Goal: Task Accomplishment & Management: Use online tool/utility

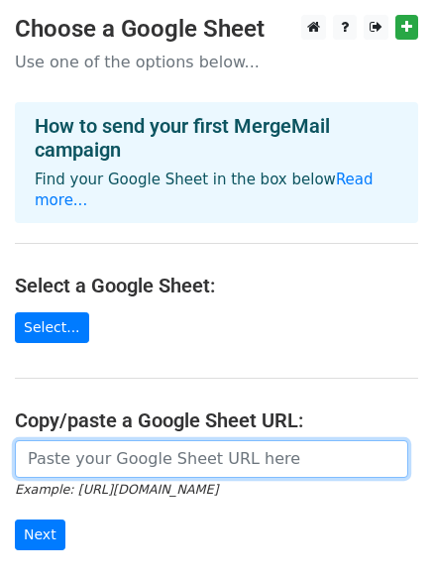
click at [120, 440] on input "url" at bounding box center [211, 459] width 393 height 38
paste input "https://docs.google.com/spreadsheets/d/1DPfIMDVrpVvcqpOFZ3e_R_oW_7RmEUoAOcbBK-l…"
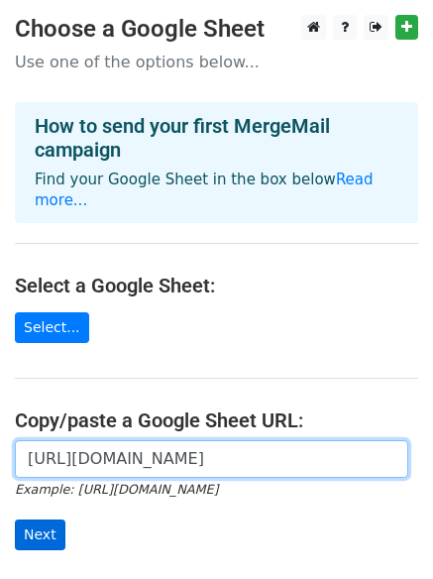
type input "https://docs.google.com/spreadsheets/d/1DPfIMDVrpVvcqpOFZ3e_R_oW_7RmEUoAOcbBK-l…"
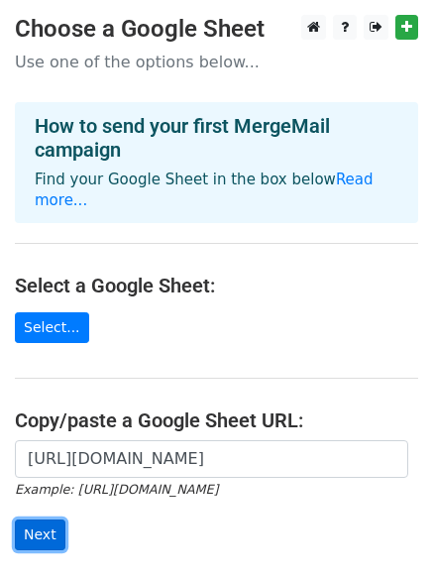
click at [49, 519] on input "Next" at bounding box center [40, 534] width 51 height 31
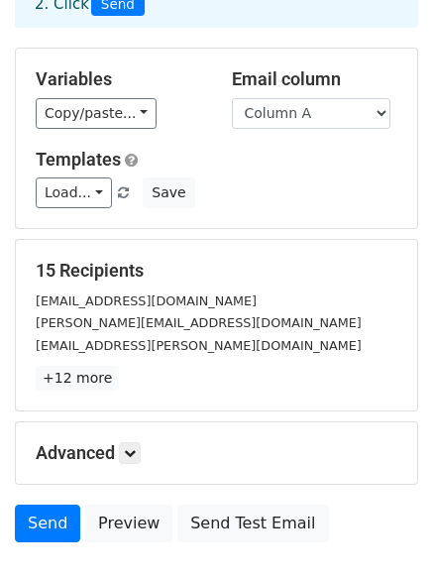
scroll to position [270, 0]
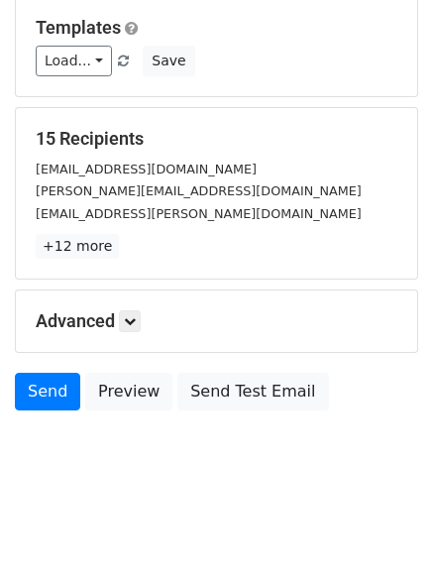
click at [129, 337] on div "Advanced Tracking Track Opens UTM Codes Track Clicks Filters Only include sprea…" at bounding box center [216, 320] width 401 height 61
click at [131, 316] on icon at bounding box center [130, 321] width 12 height 12
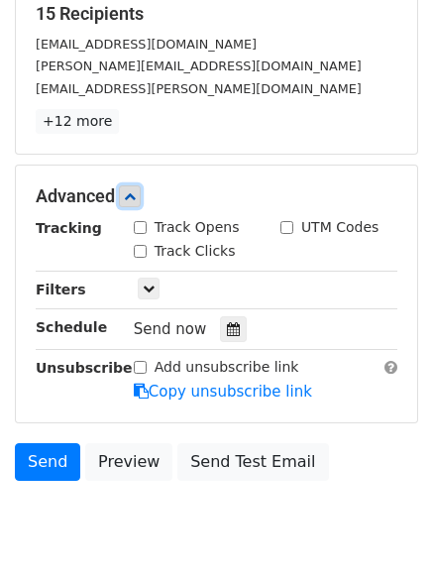
scroll to position [395, 0]
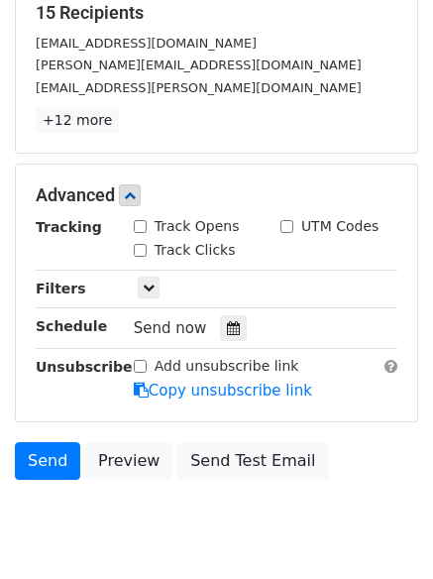
click at [137, 256] on div "Track Clicks" at bounding box center [185, 250] width 102 height 21
click at [137, 230] on input "Track Opens" at bounding box center [140, 226] width 13 height 13
checkbox input "true"
click at [136, 252] on input "Track Clicks" at bounding box center [140, 250] width 13 height 13
checkbox input "true"
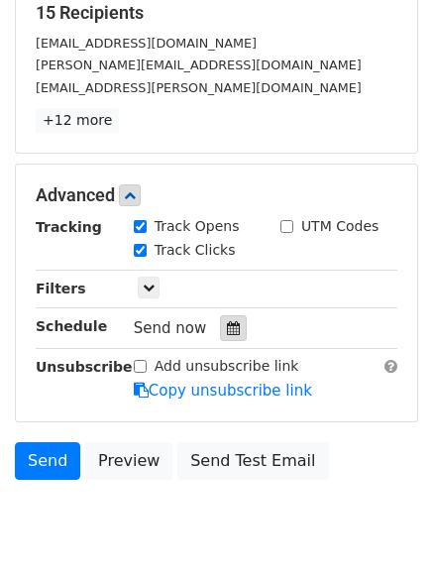
click at [227, 331] on icon at bounding box center [233, 328] width 13 height 14
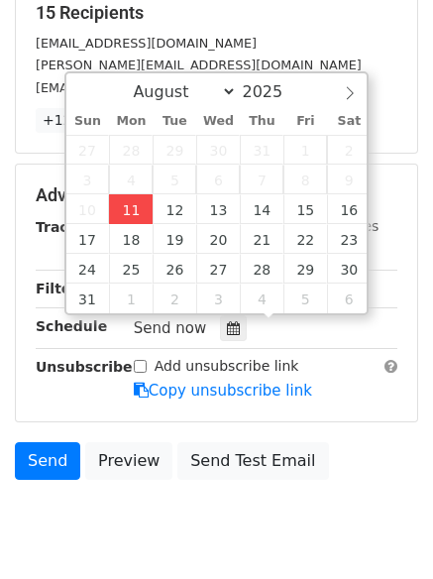
type input "2025-08-11 13:02"
type input "01"
type input "02"
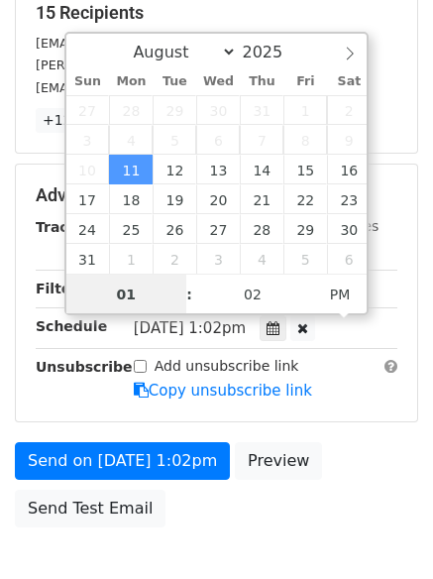
scroll to position [1, 0]
type input "4"
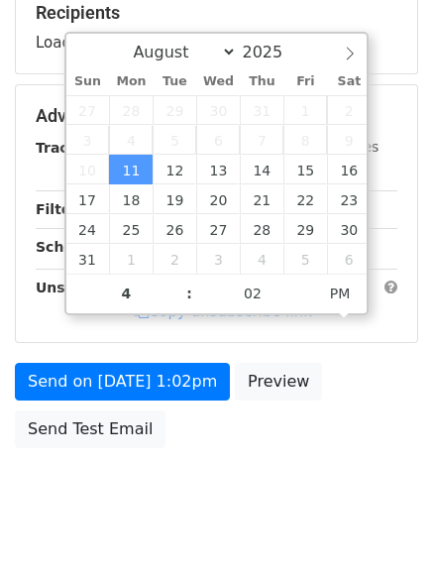
type input "2025-08-11 16:02"
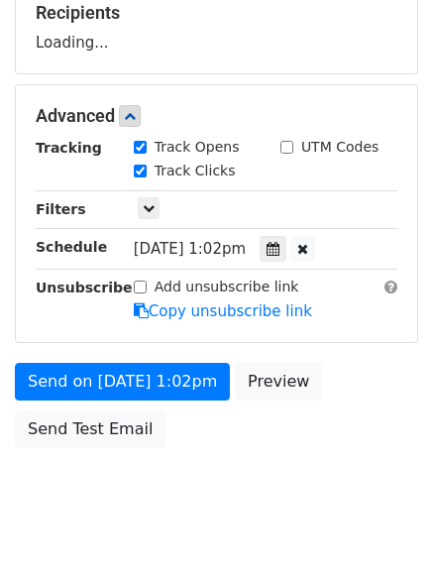
click at [242, 487] on body "New Campaign Daily emails left: 50 Google Sheet: Untitled spreadsheet 1. Write …" at bounding box center [216, 78] width 433 height 918
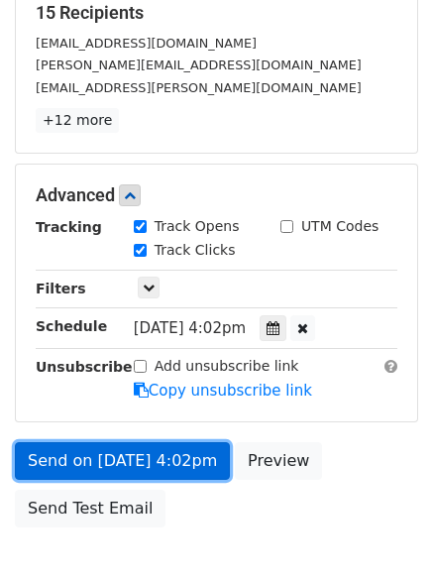
click at [173, 460] on link "Send on Aug 11 at 4:02pm" at bounding box center [122, 461] width 215 height 38
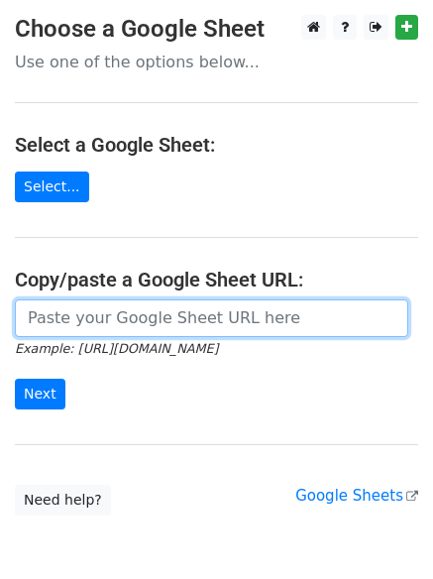
drag, startPoint x: 113, startPoint y: 321, endPoint x: 128, endPoint y: 337, distance: 21.7
click at [113, 321] on input "url" at bounding box center [211, 318] width 393 height 38
type input "[URL][DOMAIN_NAME]"
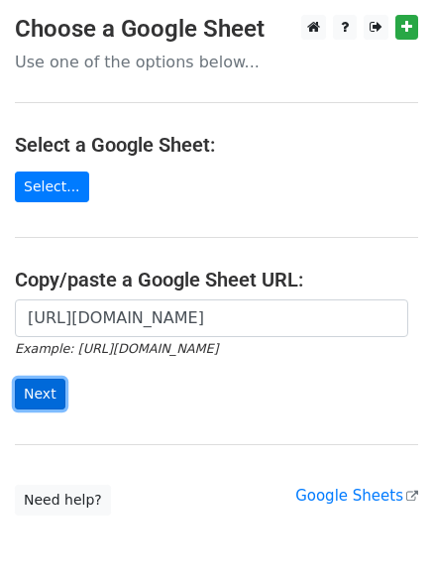
click at [35, 394] on input "Next" at bounding box center [40, 394] width 51 height 31
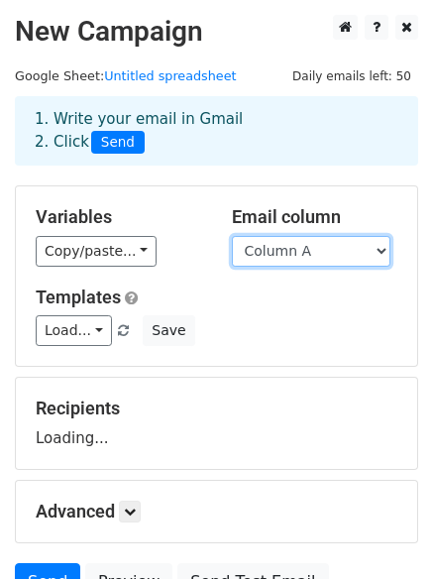
click at [280, 248] on select "Column A Column B Column C" at bounding box center [311, 251] width 159 height 31
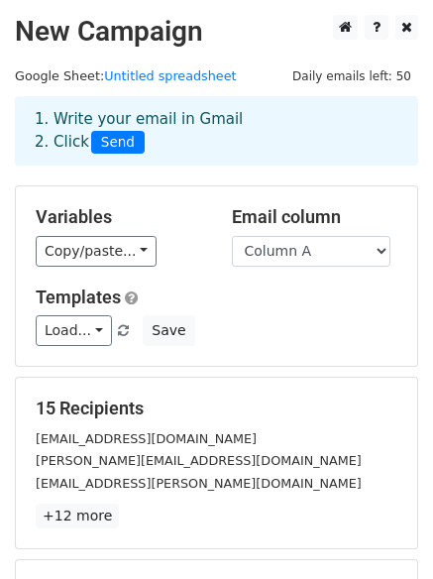
scroll to position [270, 0]
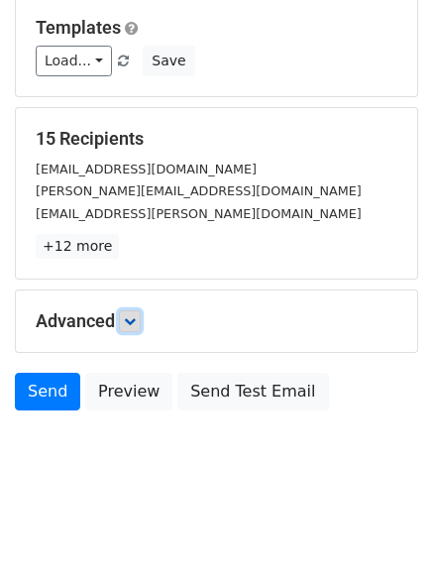
click at [136, 322] on icon at bounding box center [130, 321] width 12 height 12
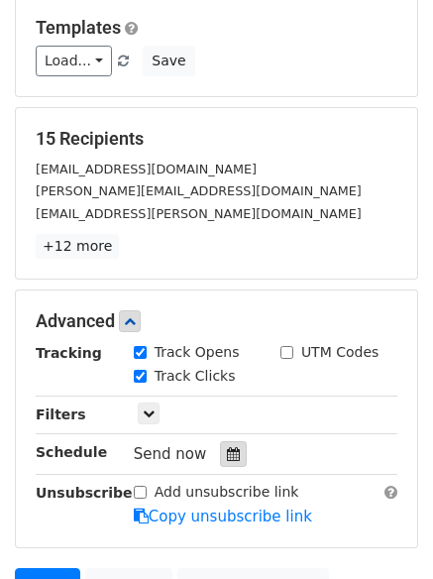
click at [225, 462] on div at bounding box center [233, 454] width 27 height 26
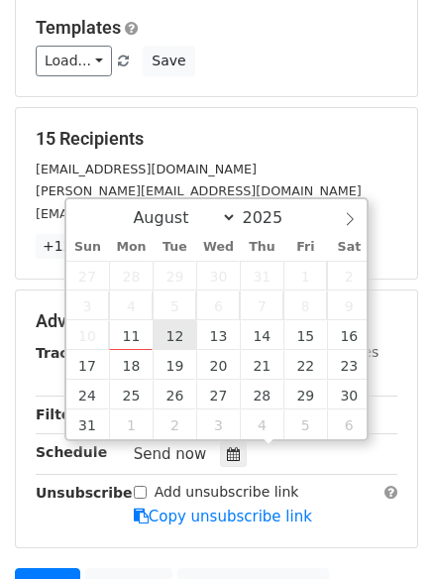
type input "2025-08-12 12:00"
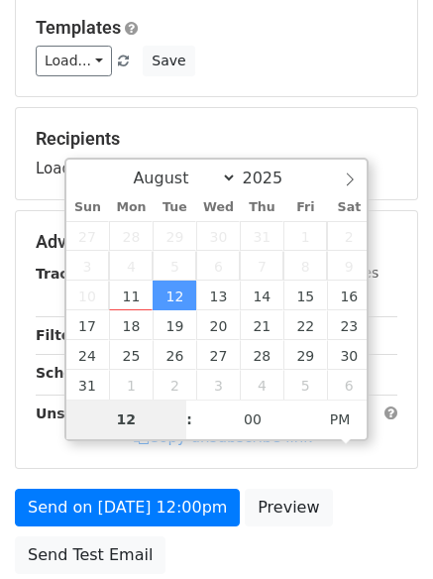
type input "5"
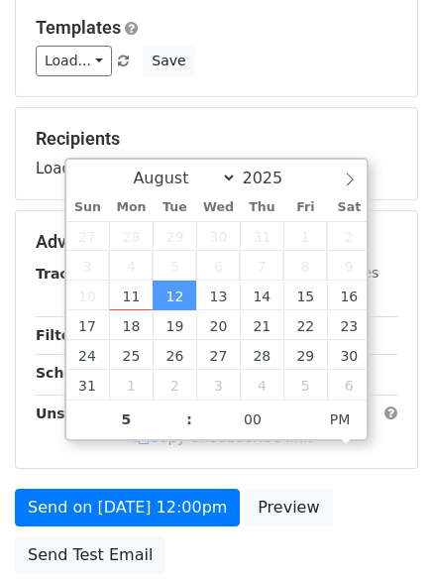
type input "2025-08-12 17:00"
click at [240, 548] on form "Variables Copy/paste... {{Column A}} {{Column B}} {{Column C}} Email column Col…" at bounding box center [216, 250] width 403 height 668
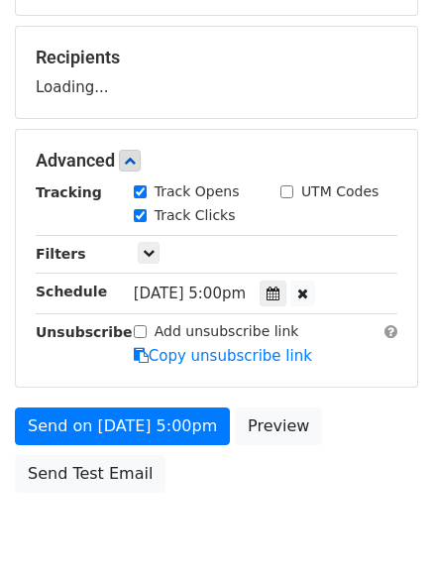
scroll to position [432, 0]
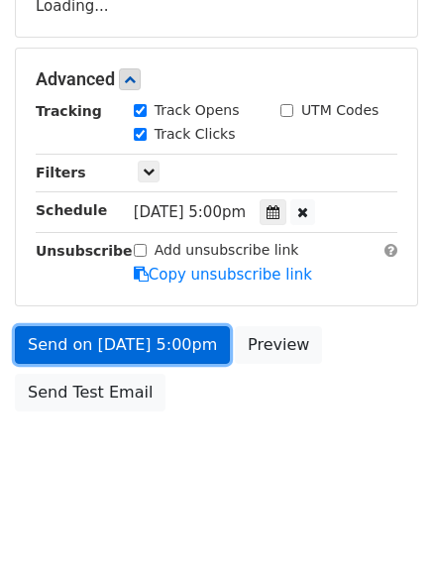
click at [156, 334] on link "Send on Aug 12 at 5:00pm" at bounding box center [122, 345] width 215 height 38
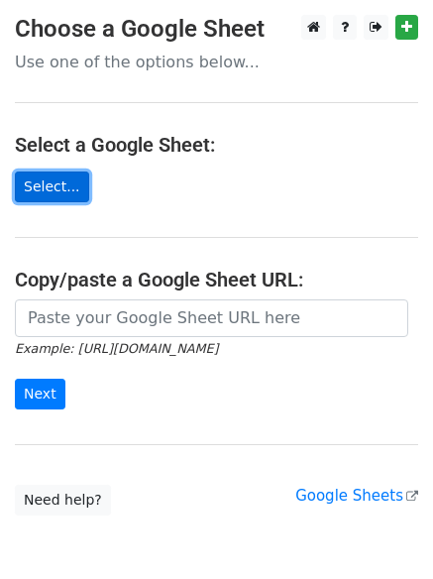
click at [52, 196] on link "Select..." at bounding box center [52, 186] width 74 height 31
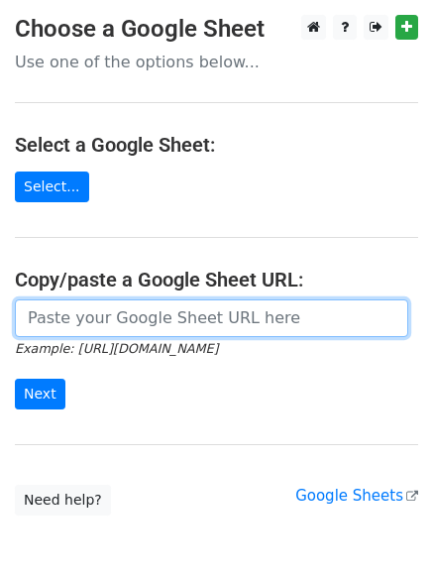
drag, startPoint x: 92, startPoint y: 316, endPoint x: 107, endPoint y: 331, distance: 21.0
click at [92, 316] on input "url" at bounding box center [211, 318] width 393 height 38
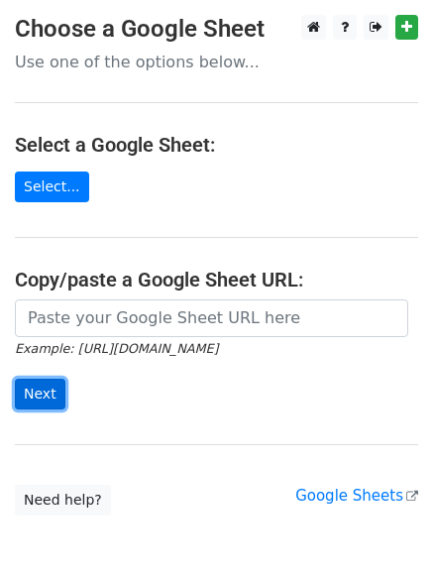
click at [36, 391] on input "Next" at bounding box center [40, 394] width 51 height 31
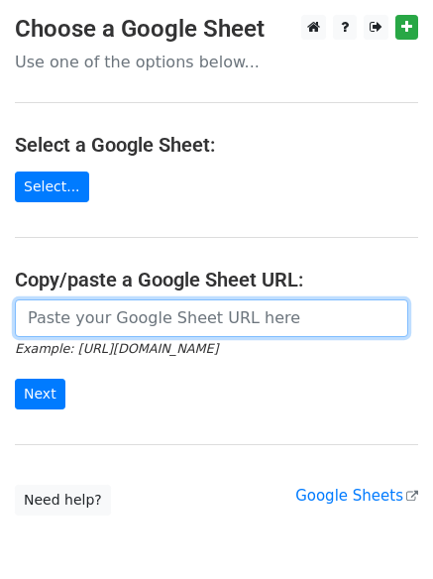
click at [190, 327] on input "url" at bounding box center [211, 318] width 393 height 38
type input "https://docs.google.com/spreadsheets/d/1DPfIMDVrpVvcqpOFZ3e_R_oW_7RmEUoAOcbBK-l…"
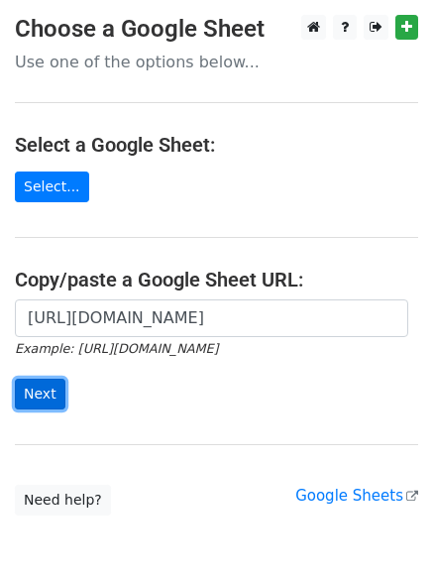
click at [44, 392] on input "Next" at bounding box center [40, 394] width 51 height 31
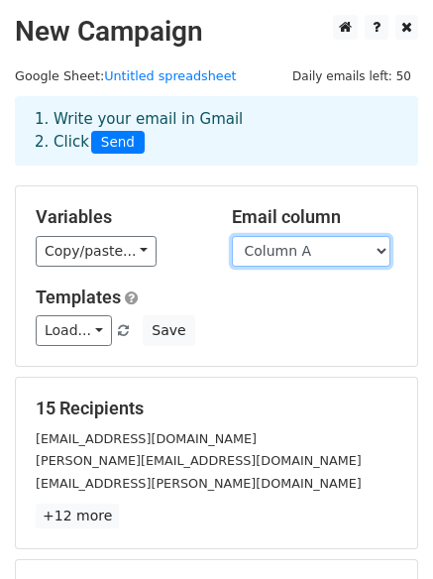
drag, startPoint x: 283, startPoint y: 248, endPoint x: 287, endPoint y: 260, distance: 12.5
click at [283, 248] on select "Column A Column B Column C" at bounding box center [311, 251] width 159 height 31
select select "Column C"
click at [232, 236] on select "Column A Column B Column C" at bounding box center [311, 251] width 159 height 31
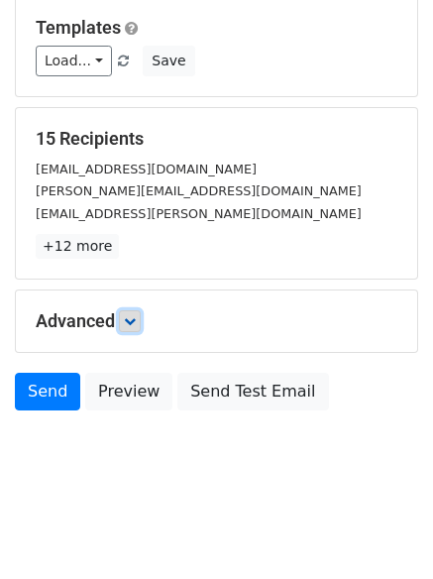
click at [133, 316] on icon at bounding box center [130, 321] width 12 height 12
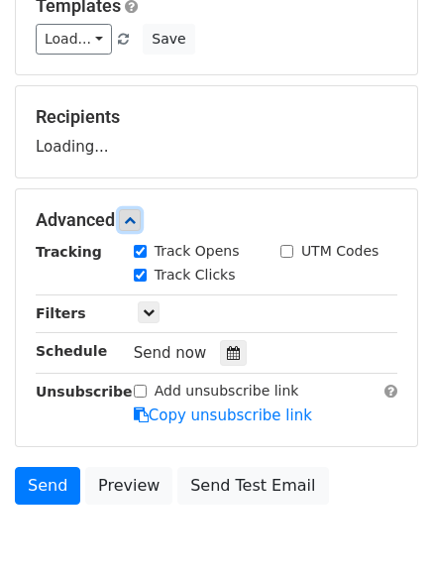
scroll to position [296, 0]
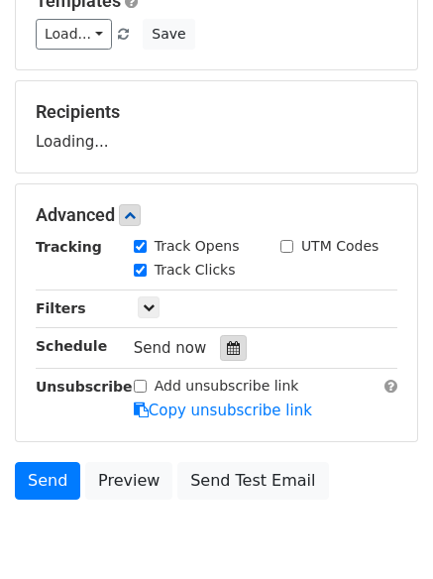
click at [232, 356] on div at bounding box center [233, 348] width 27 height 26
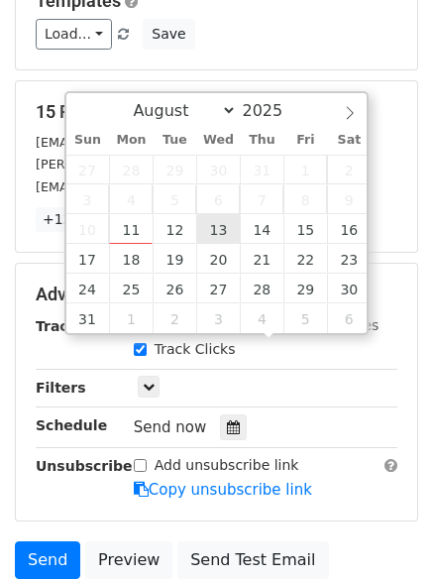
type input "2025-08-13 12:00"
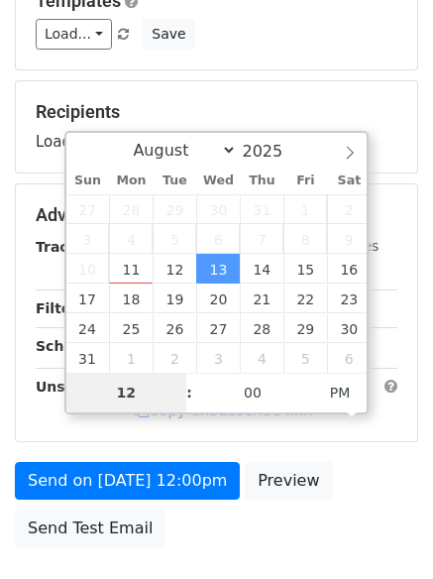
type input "6"
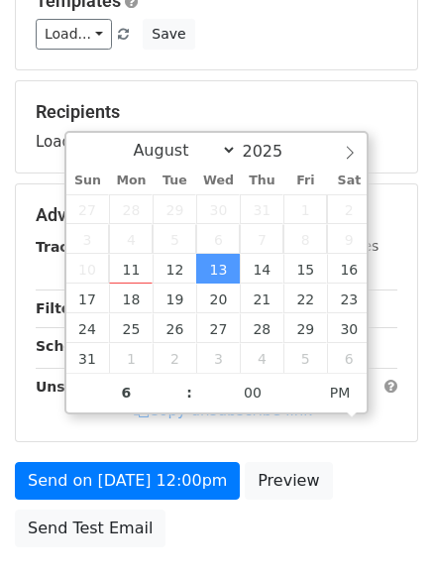
type input "2025-08-13 18:00"
click at [297, 509] on div "Send on Aug 13 at 12:00pm Preview Send Test Email" at bounding box center [216, 509] width 433 height 95
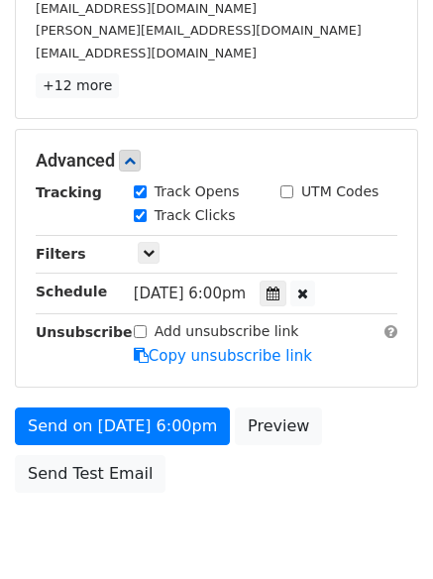
scroll to position [432, 0]
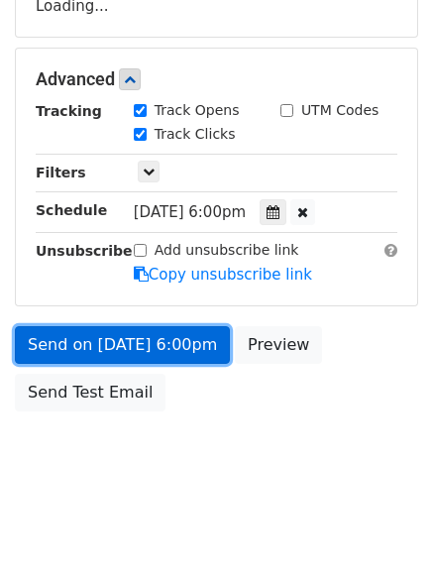
click at [164, 350] on link "Send on Aug 13 at 6:00pm" at bounding box center [122, 345] width 215 height 38
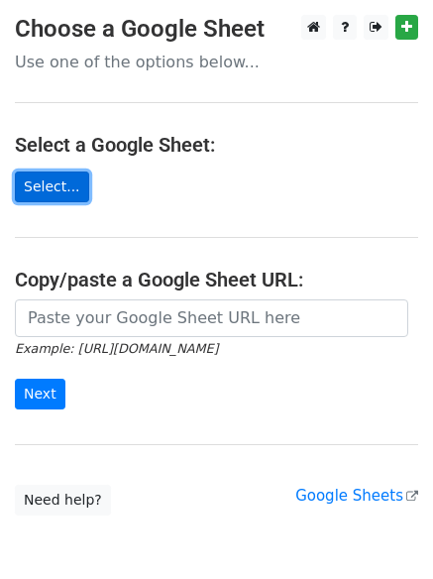
click at [53, 185] on link "Select..." at bounding box center [52, 186] width 74 height 31
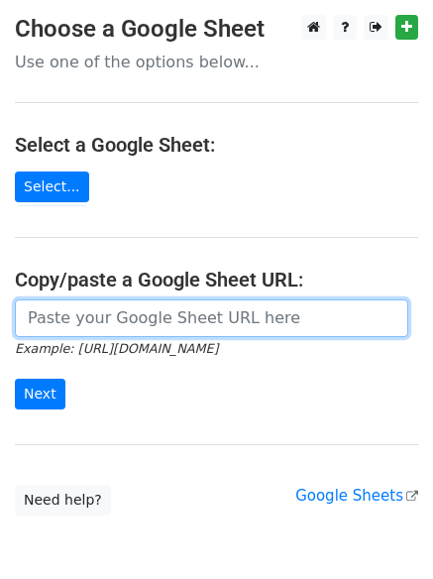
click at [125, 315] on input "url" at bounding box center [211, 318] width 393 height 38
type input "[URL][DOMAIN_NAME]"
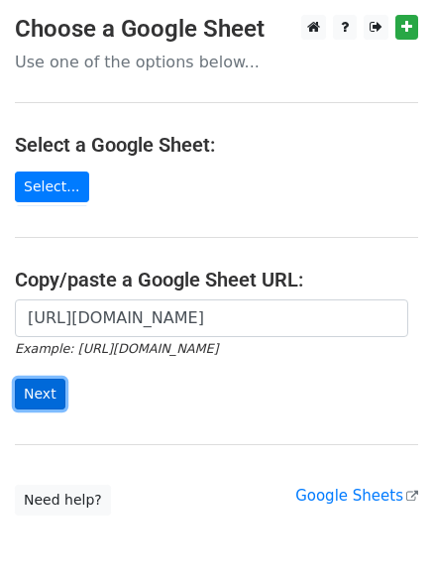
click at [28, 398] on input "Next" at bounding box center [40, 394] width 51 height 31
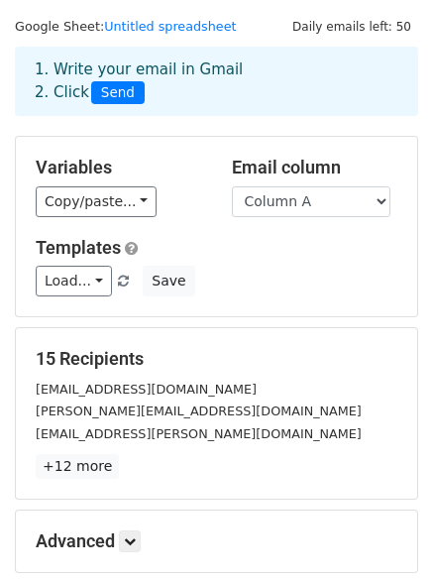
scroll to position [270, 0]
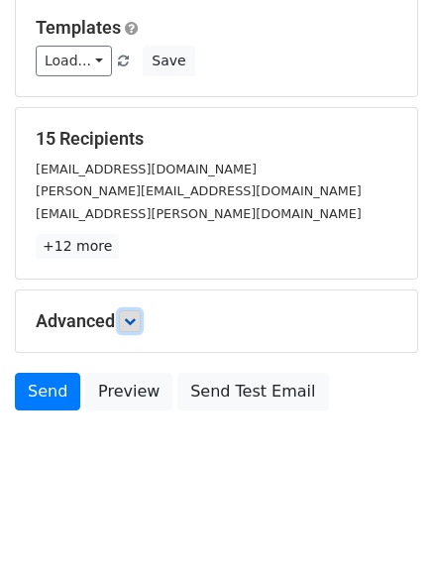
click at [141, 314] on link at bounding box center [130, 321] width 22 height 22
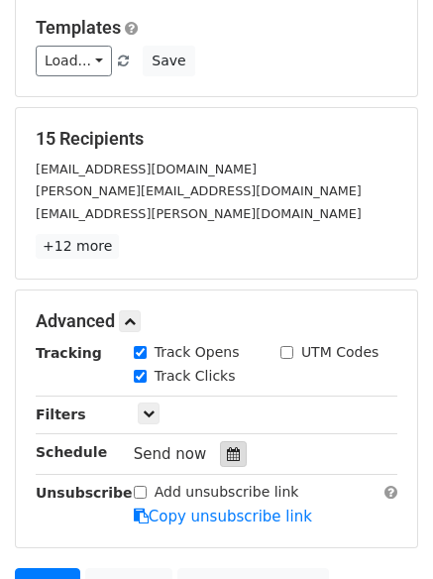
click at [228, 449] on icon at bounding box center [233, 454] width 13 height 14
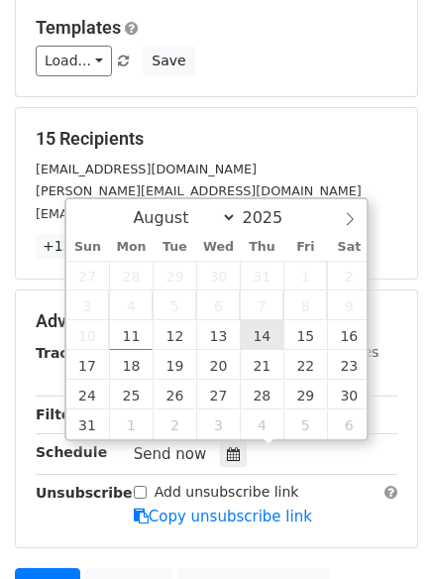
type input "2025-08-14 12:00"
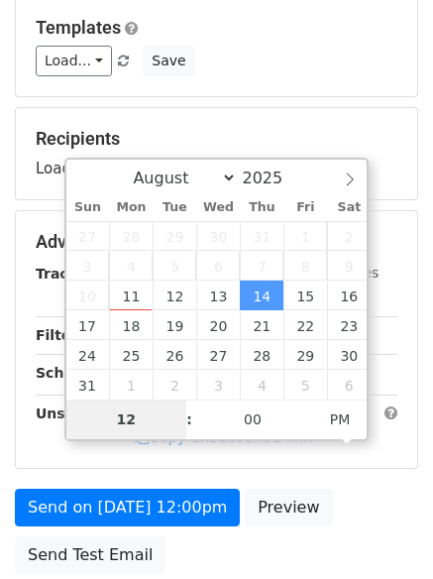
type input "7"
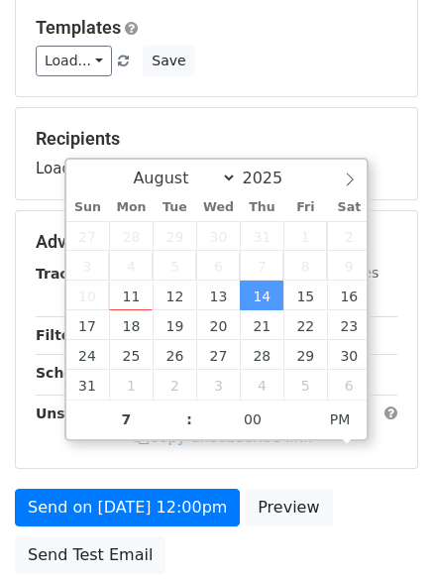
type input "2025-08-14 19:00"
click at [270, 545] on div "Send on Aug 14 at 12:00pm Preview Send Test Email" at bounding box center [216, 536] width 433 height 95
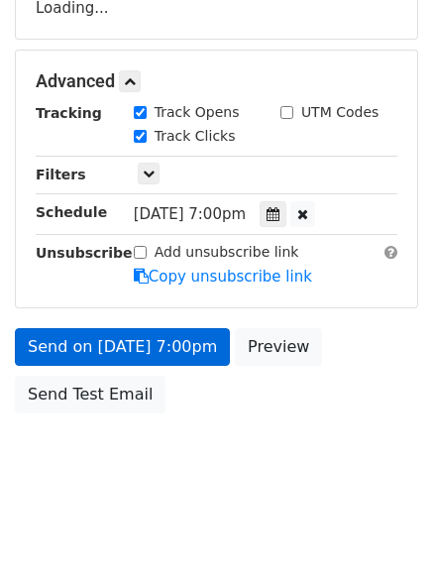
scroll to position [432, 0]
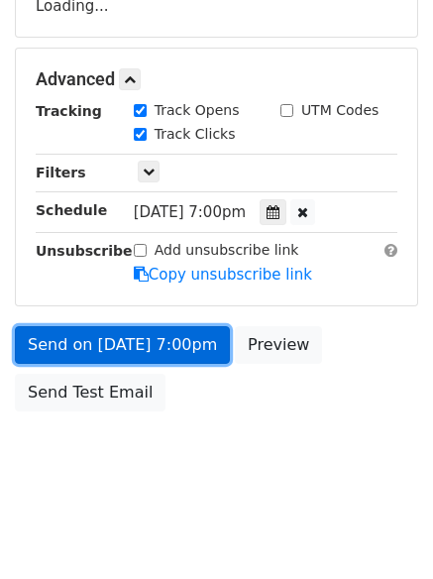
click at [158, 335] on link "Send on Aug 14 at 7:00pm" at bounding box center [122, 345] width 215 height 38
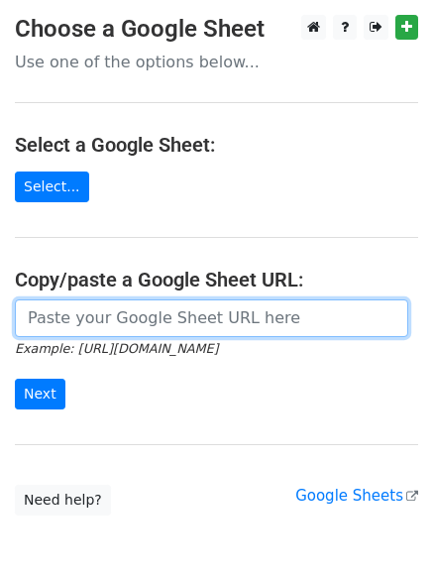
click at [126, 323] on input "url" at bounding box center [211, 318] width 393 height 38
type input "[URL][DOMAIN_NAME]"
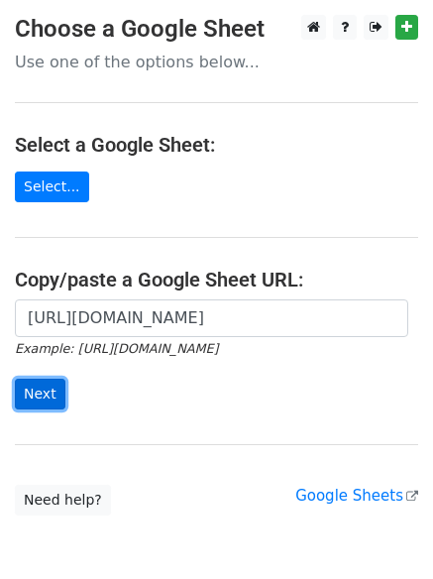
click at [39, 400] on input "Next" at bounding box center [40, 394] width 51 height 31
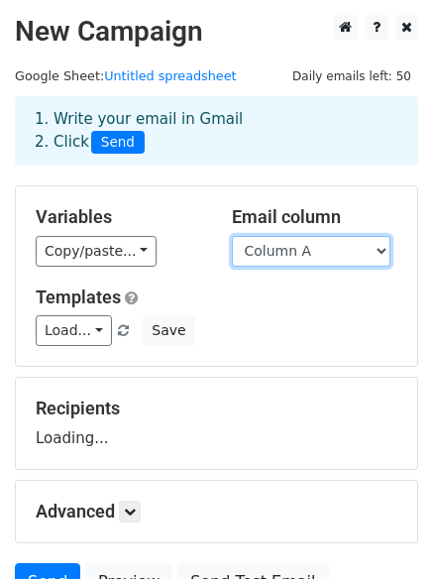
click at [257, 257] on select "Column A Column B Column C" at bounding box center [311, 251] width 159 height 31
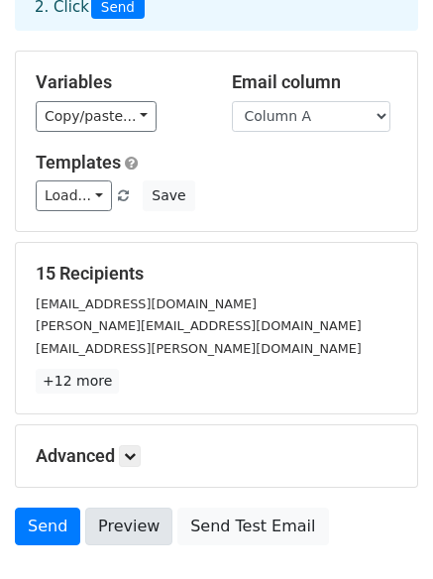
scroll to position [270, 0]
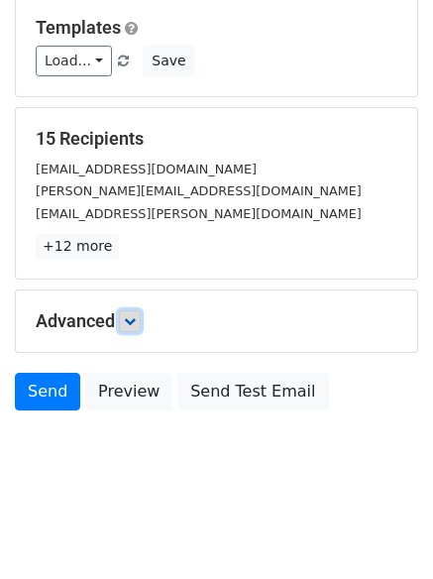
click at [124, 323] on link at bounding box center [130, 321] width 22 height 22
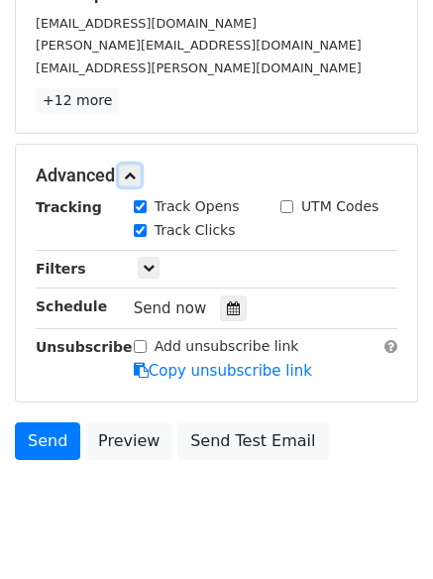
scroll to position [416, 0]
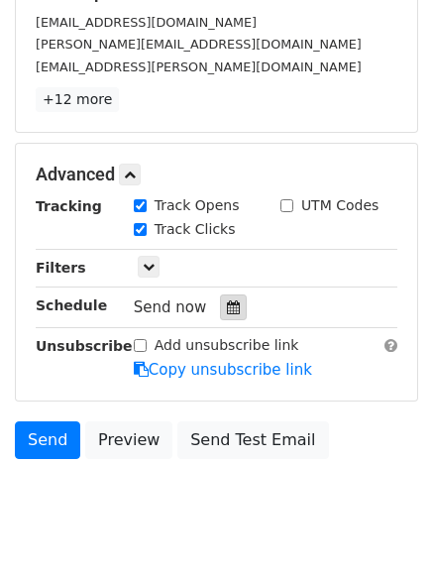
click at [220, 316] on div at bounding box center [233, 307] width 27 height 26
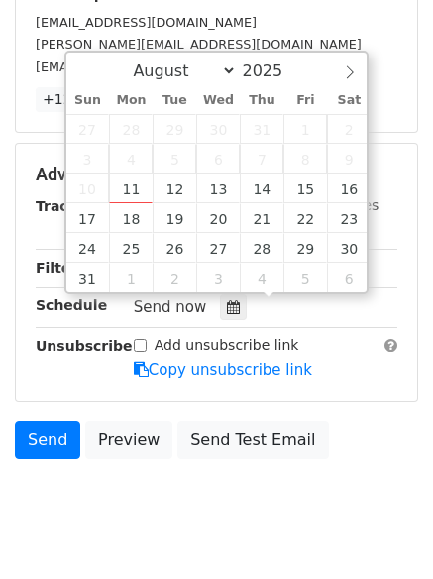
scroll to position [464, 0]
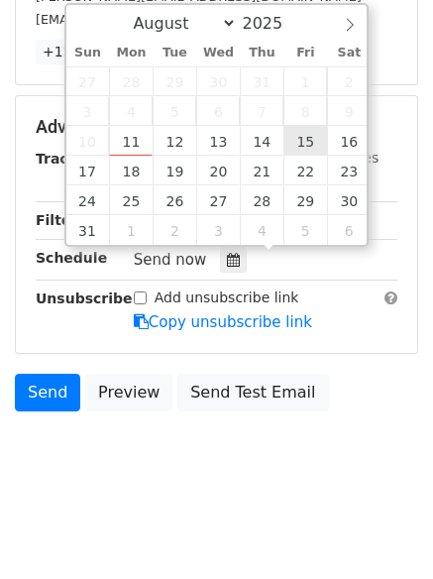
type input "[DATE] 12:00"
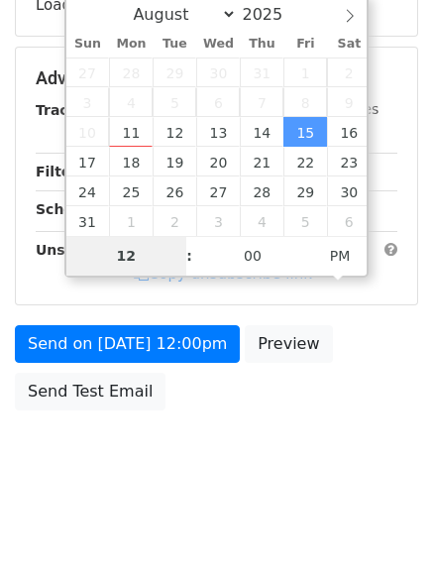
scroll to position [432, 0]
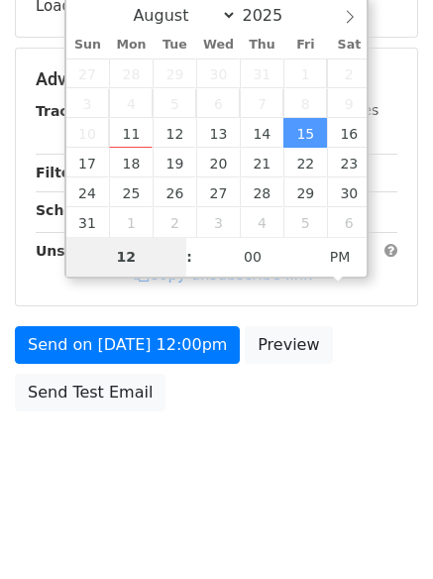
type input "8"
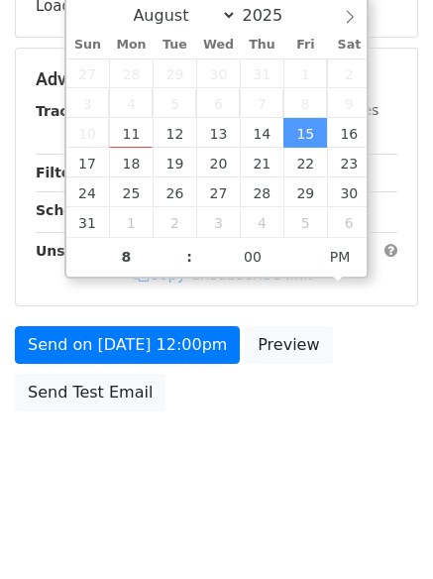
type input "[DATE] 20:00"
click at [284, 445] on body "New Campaign Daily emails left: 50 Google Sheet: Untitled spreadsheet 1. Write …" at bounding box center [216, 42] width 433 height 918
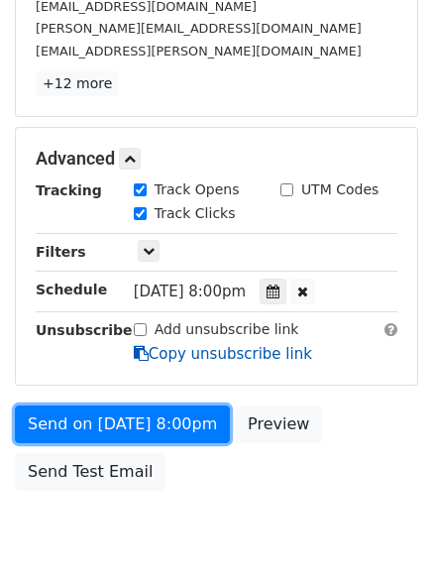
click at [156, 405] on link "Send on [DATE] 8:00pm" at bounding box center [122, 424] width 215 height 38
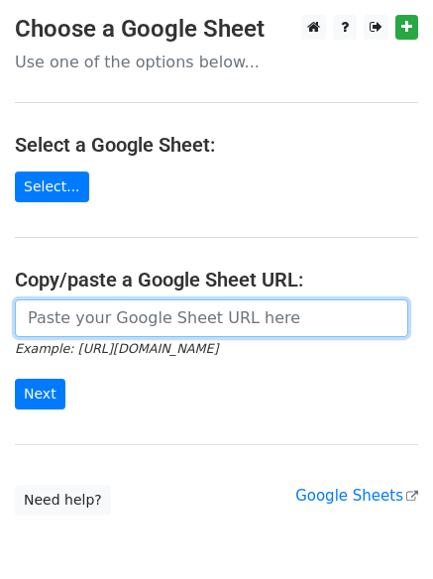
drag, startPoint x: 134, startPoint y: 310, endPoint x: 144, endPoint y: 327, distance: 19.5
click at [134, 310] on input "url" at bounding box center [211, 318] width 393 height 38
type input "[URL][DOMAIN_NAME]"
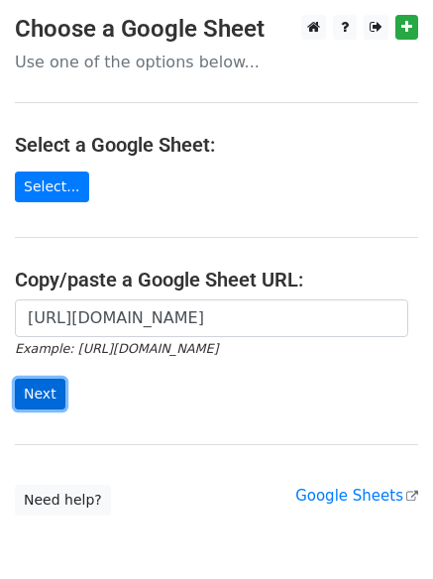
click at [35, 397] on input "Next" at bounding box center [40, 394] width 51 height 31
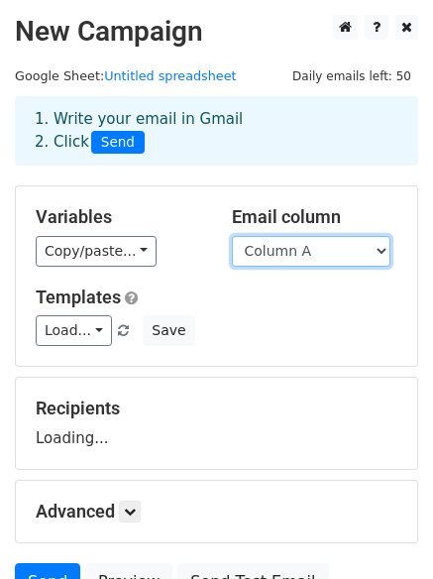
click at [307, 262] on select "Column A Column B Column C" at bounding box center [311, 251] width 159 height 31
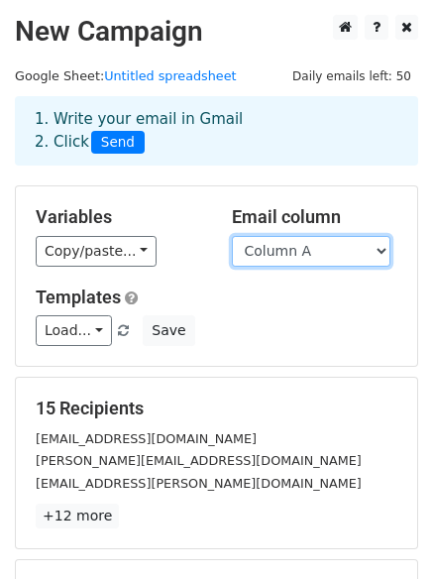
click at [307, 260] on select "Column A Column B Column C" at bounding box center [311, 251] width 159 height 31
select select "Column C"
click at [232, 236] on select "Column A Column B Column C" at bounding box center [311, 251] width 159 height 31
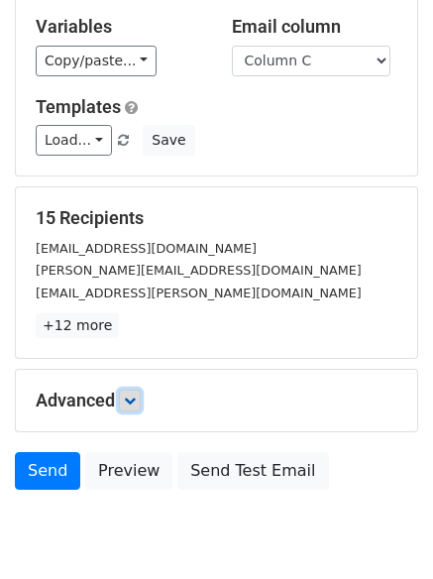
click at [134, 394] on icon at bounding box center [130, 400] width 12 height 12
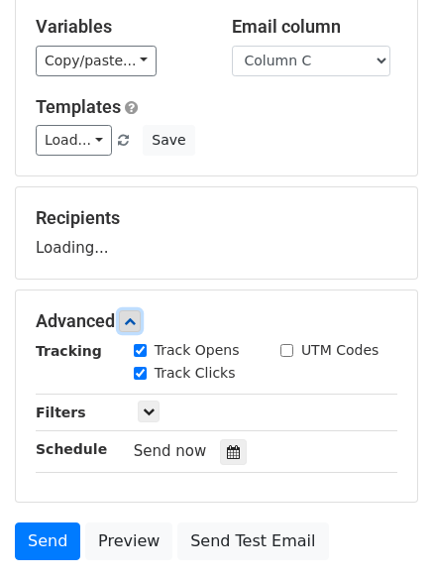
scroll to position [213, 0]
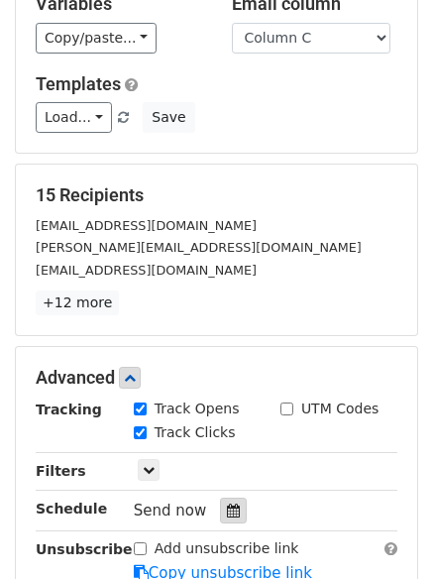
click at [223, 501] on div at bounding box center [233, 510] width 27 height 26
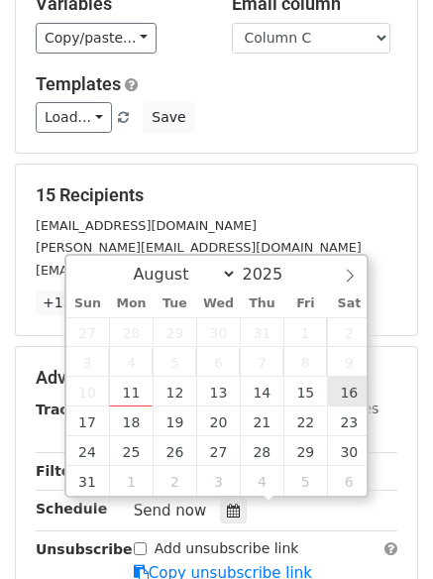
type input "2025-08-16 12:00"
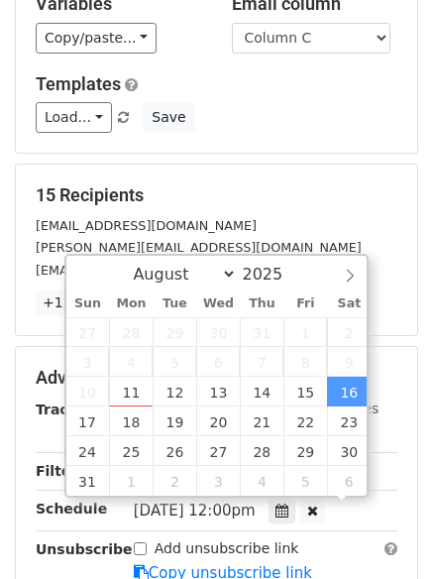
scroll to position [1, 0]
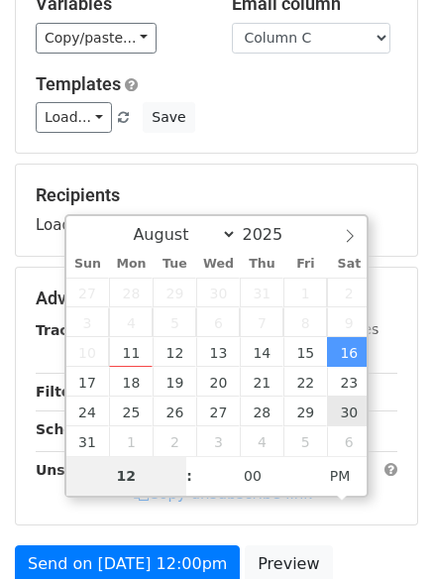
type input "9"
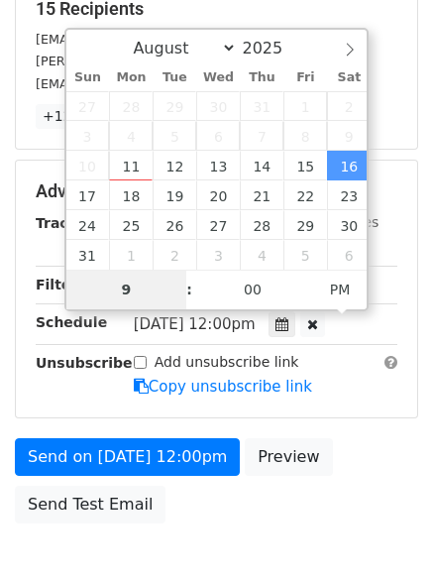
scroll to position [511, 0]
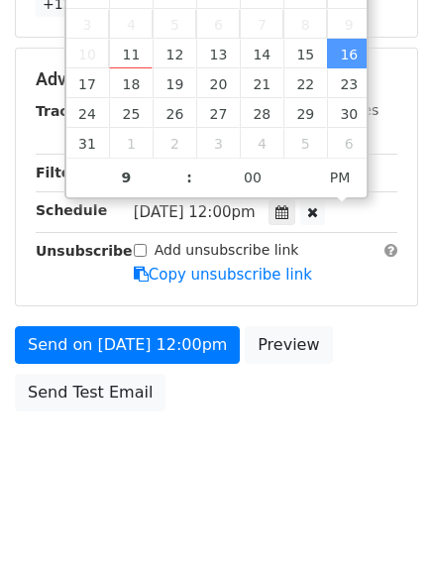
type input "2025-08-16 21:00"
click at [241, 473] on body "New Campaign Daily emails left: 50 Google Sheet: Untitled spreadsheet 1. Write …" at bounding box center [216, 2] width 433 height 997
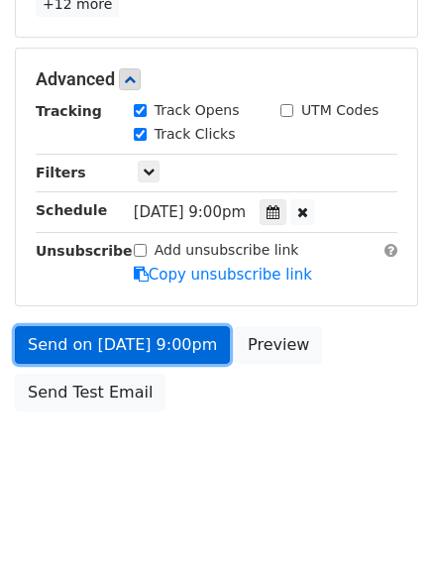
click at [192, 354] on link "Send on Aug 16 at 9:00pm" at bounding box center [122, 345] width 215 height 38
